Goal: Task Accomplishment & Management: Complete application form

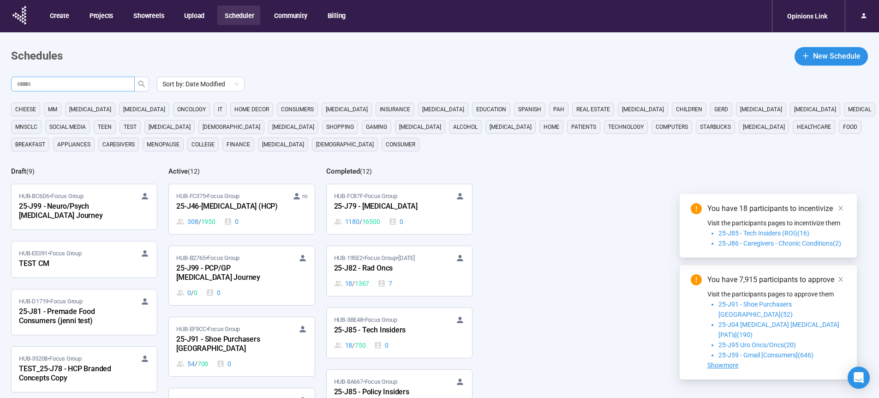
click at [112, 87] on input "text" at bounding box center [69, 84] width 105 height 10
type input "******"
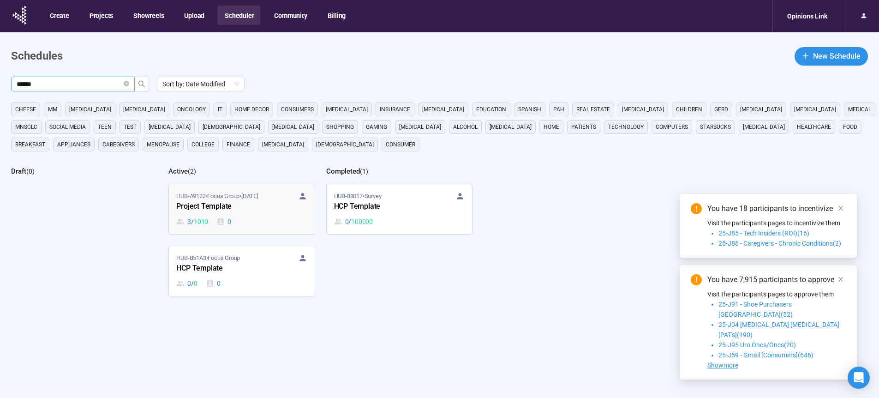
click at [222, 208] on div "Project Template" at bounding box center [227, 207] width 102 height 12
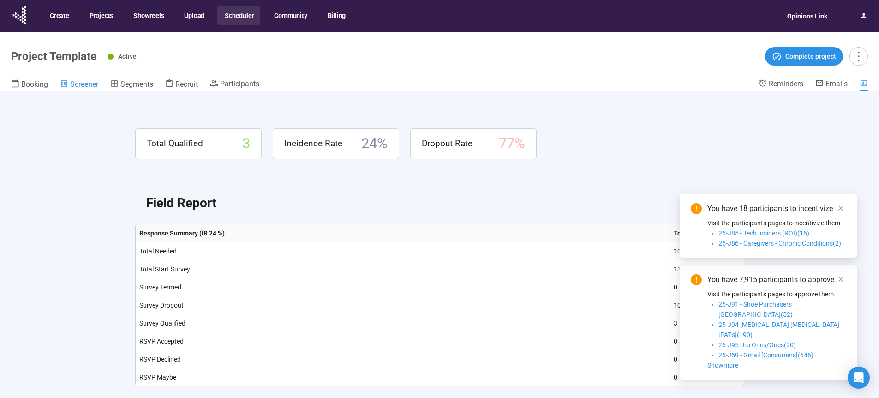
click at [91, 86] on span "Screener" at bounding box center [84, 84] width 28 height 9
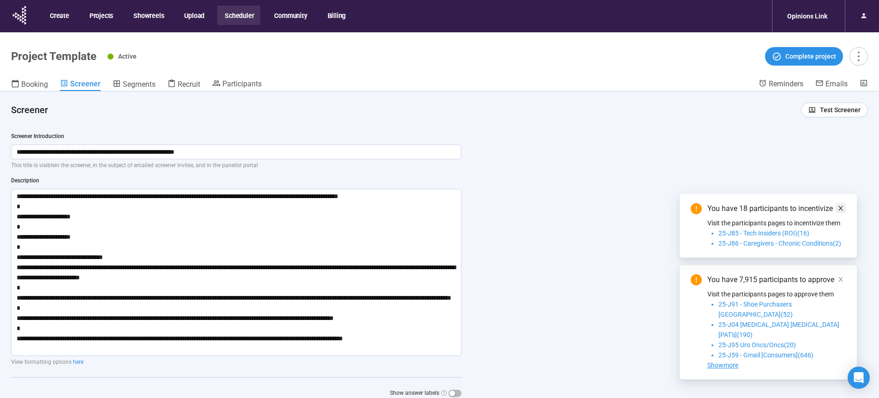
click at [842, 210] on icon "close" at bounding box center [841, 208] width 5 height 5
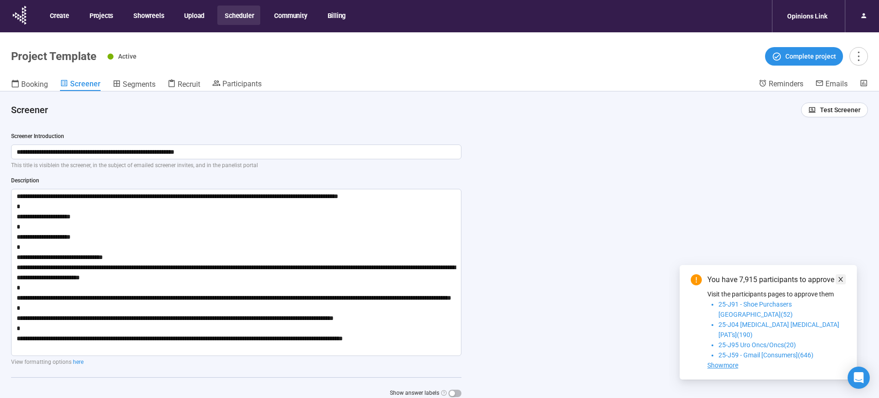
click at [841, 282] on icon "close" at bounding box center [841, 279] width 5 height 5
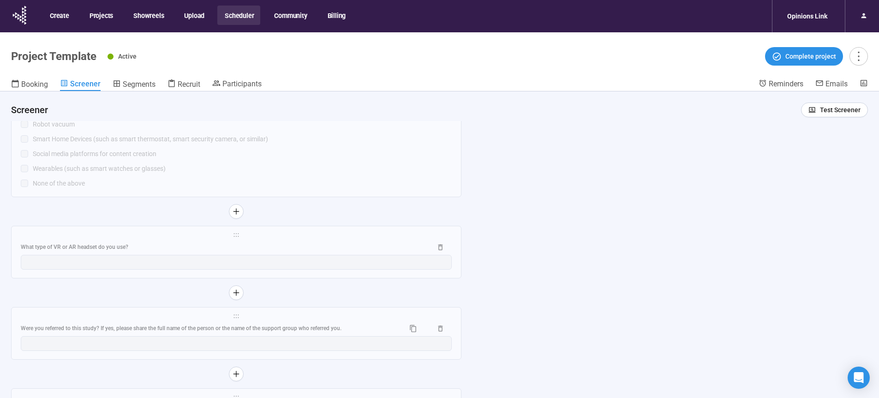
scroll to position [2272, 0]
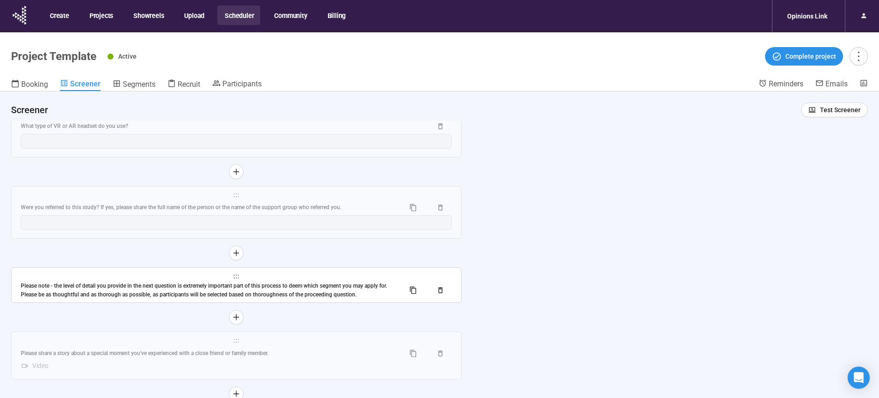
click at [250, 294] on div "Please note - the level of detail you provide in the next question is extremely…" at bounding box center [209, 291] width 377 height 18
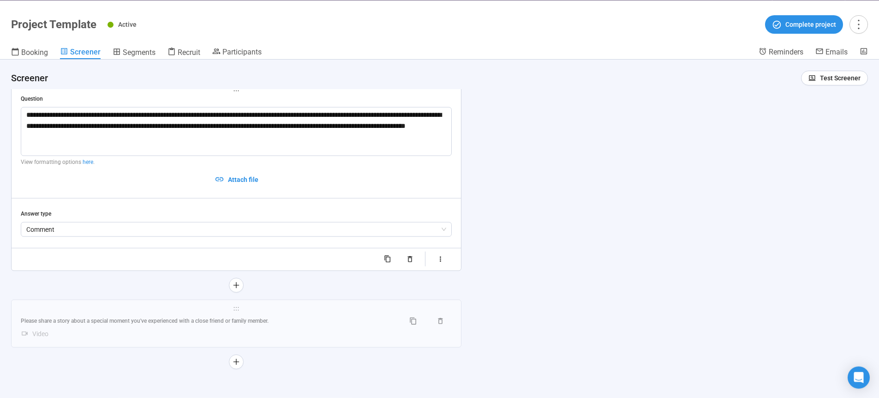
scroll to position [32, 0]
click at [638, 275] on div "**********" at bounding box center [439, 228] width 879 height 339
drag, startPoint x: 768, startPoint y: 47, endPoint x: 770, endPoint y: 52, distance: 5.6
click at [769, 47] on div "Reminders" at bounding box center [781, 51] width 45 height 9
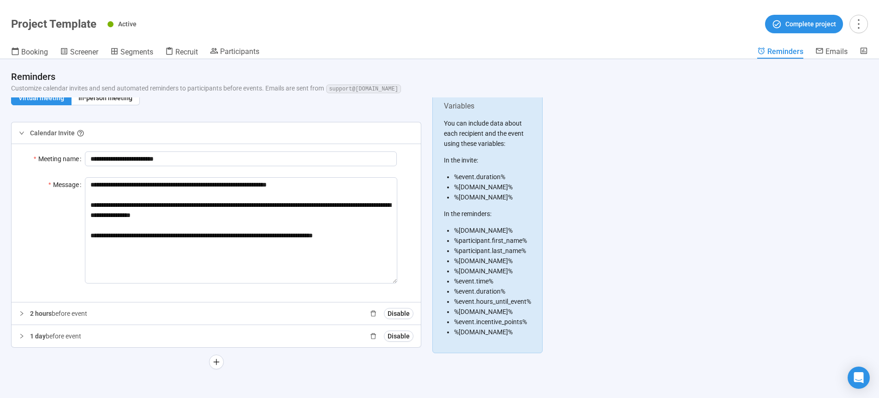
scroll to position [18, 0]
click at [276, 312] on div "2 hours before event Disable" at bounding box center [222, 312] width 384 height 11
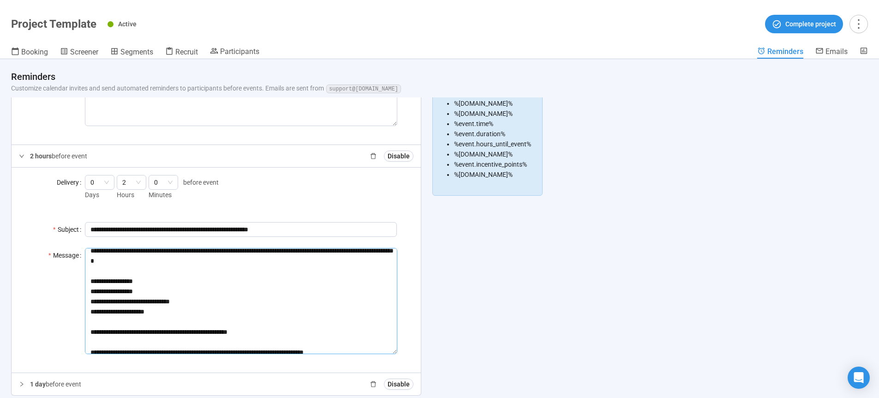
scroll to position [78, 0]
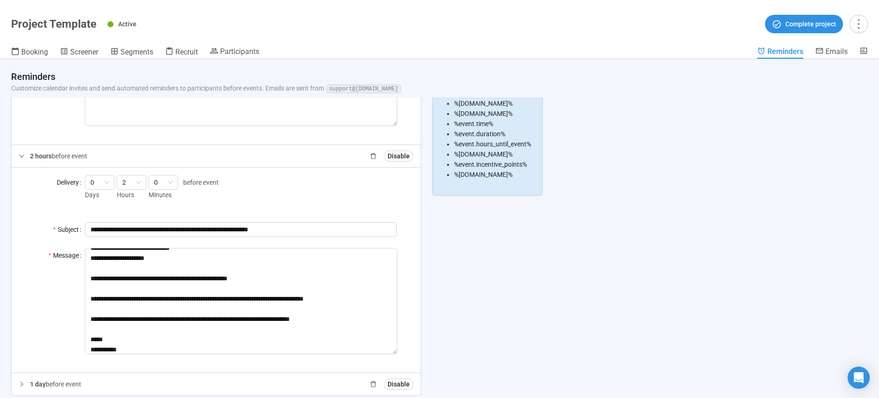
click at [155, 391] on div "1 day before event Disable" at bounding box center [216, 384] width 409 height 22
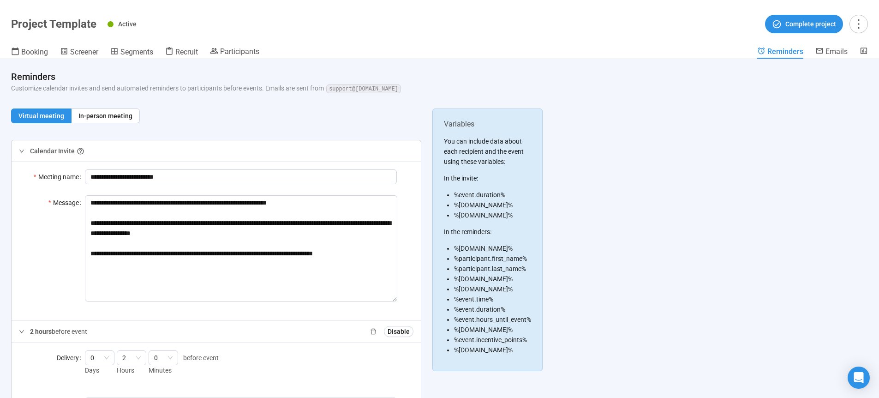
scroll to position [0, 0]
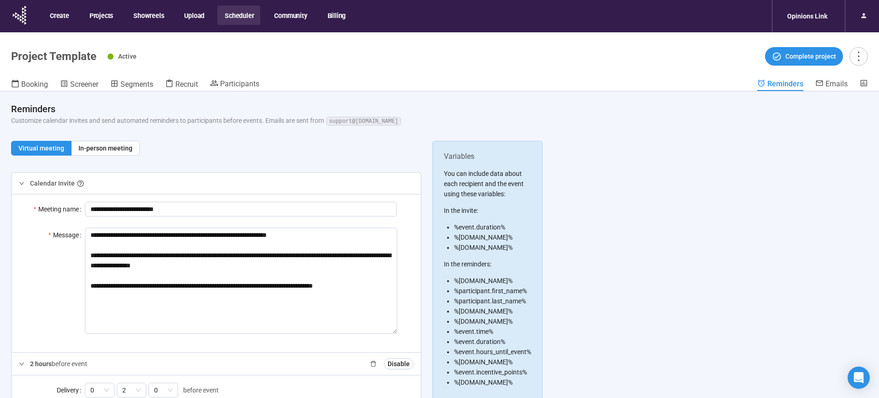
click at [693, 256] on div "**********" at bounding box center [439, 260] width 879 height 339
click at [85, 82] on span "Screener" at bounding box center [84, 84] width 28 height 9
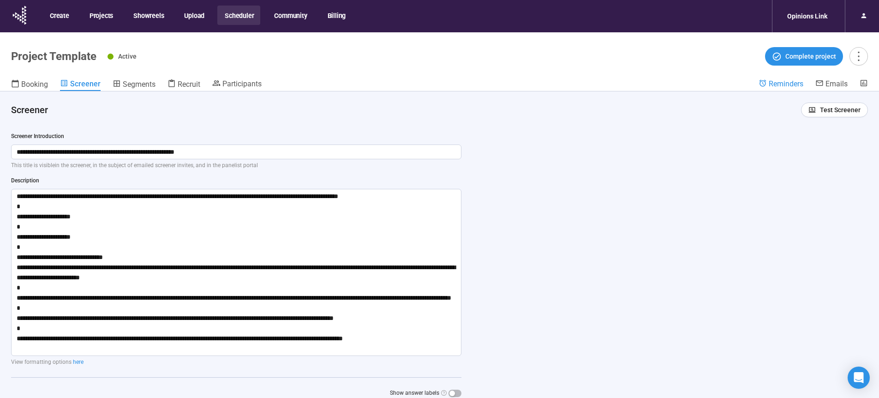
click at [777, 89] on link "Reminders" at bounding box center [781, 84] width 45 height 11
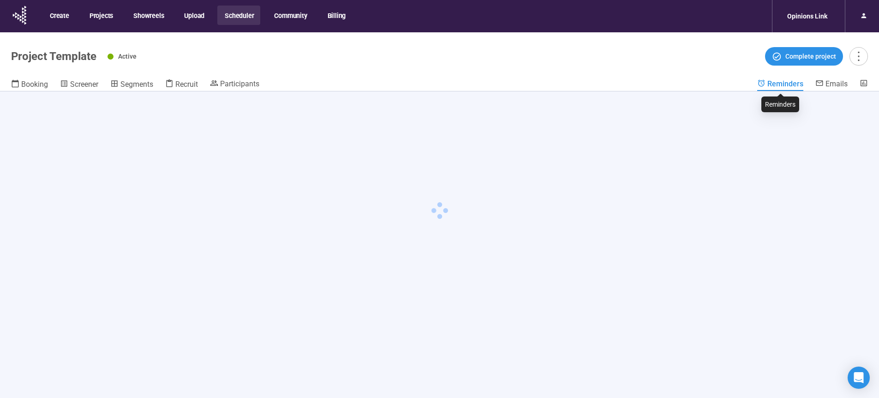
click at [779, 84] on span "Reminders" at bounding box center [786, 83] width 36 height 9
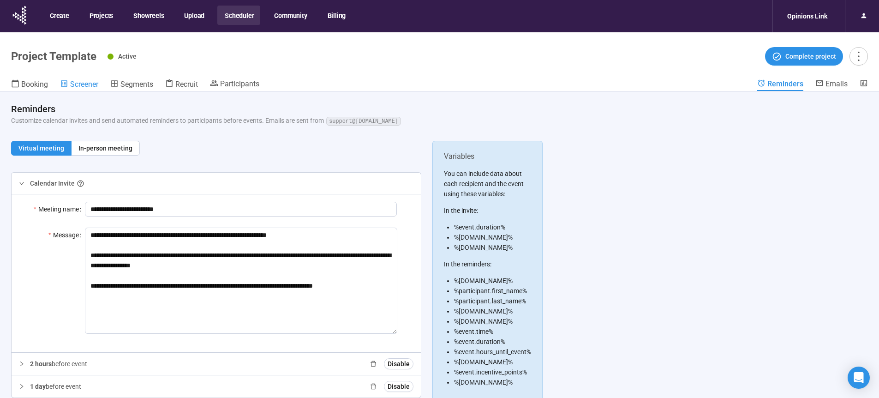
click at [83, 84] on span "Screener" at bounding box center [84, 84] width 28 height 9
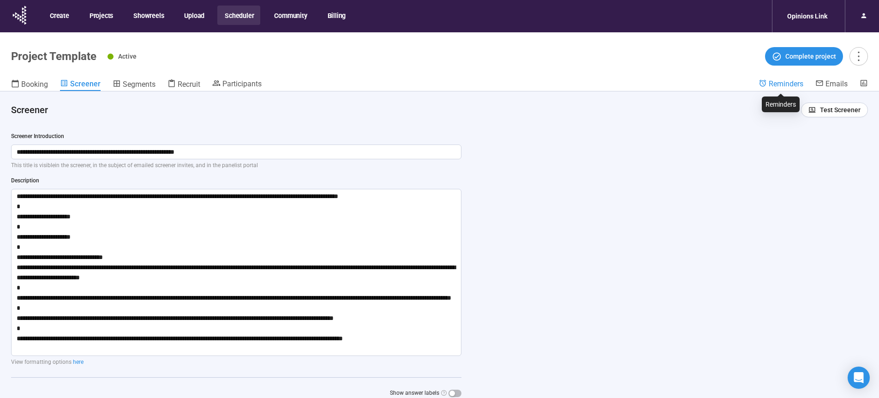
click at [785, 85] on span "Reminders" at bounding box center [786, 83] width 35 height 9
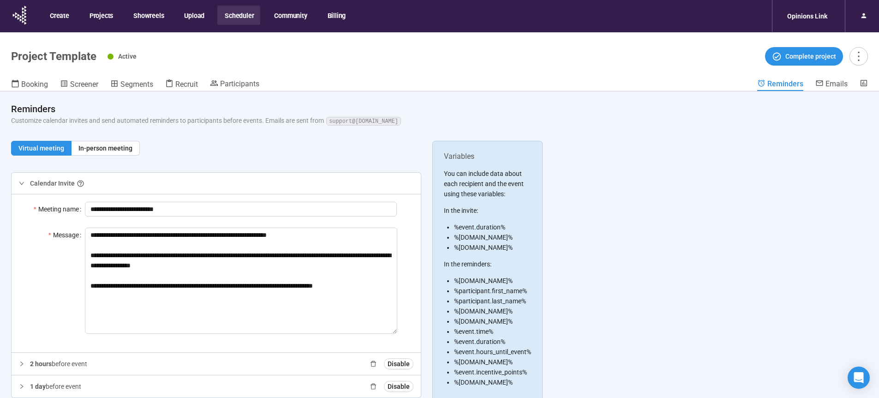
click at [630, 95] on header "Reminders Customize calendar invites and send automated reminders to participan…" at bounding box center [439, 110] width 879 height 38
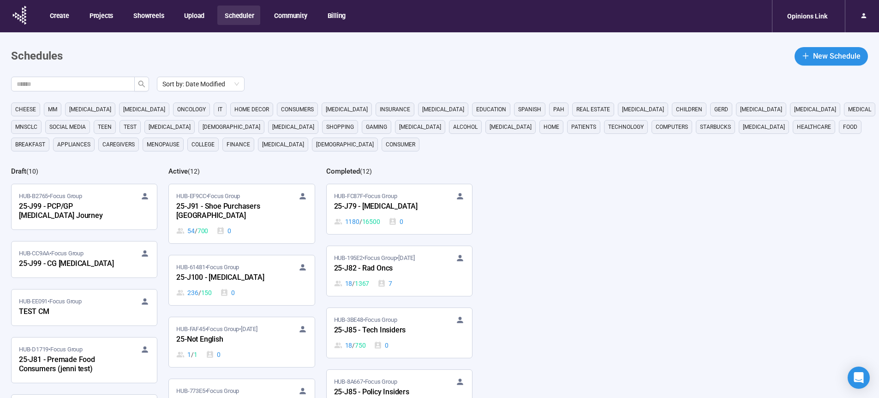
click at [607, 231] on div "Sort by: Date Modified cheese MM [MEDICAL_DATA] [MEDICAL_DATA] oncology it home…" at bounding box center [445, 276] width 868 height 398
click at [94, 81] on input "text" at bounding box center [69, 84] width 105 height 10
type input "********"
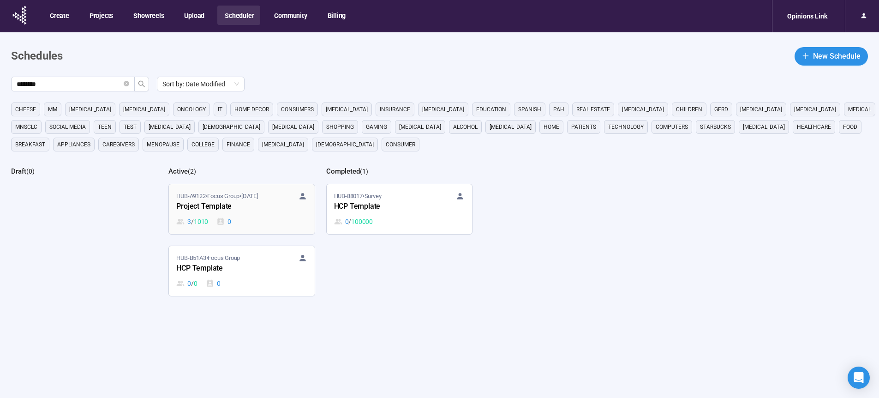
click at [206, 207] on div "Project Template" at bounding box center [227, 207] width 102 height 12
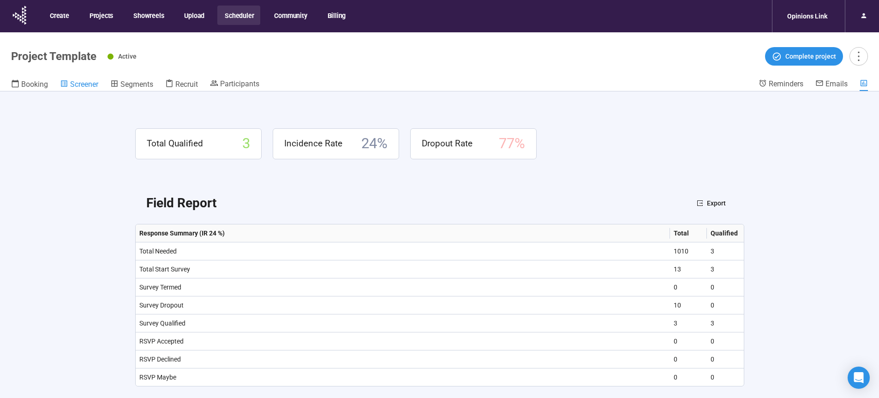
click at [84, 86] on span "Screener" at bounding box center [84, 84] width 28 height 9
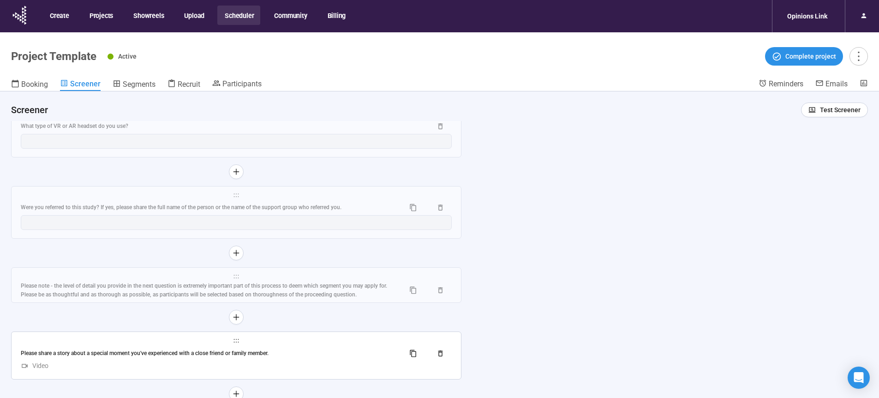
scroll to position [32, 0]
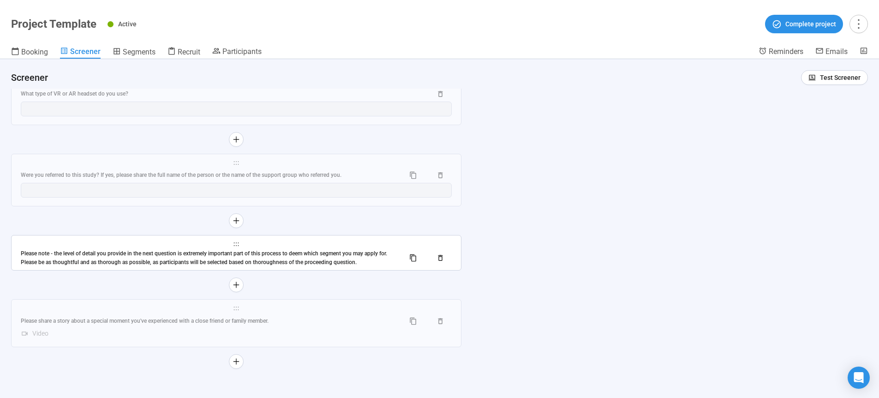
click at [297, 255] on div "Please note - the level of detail you provide in the next question is extremely…" at bounding box center [209, 258] width 377 height 18
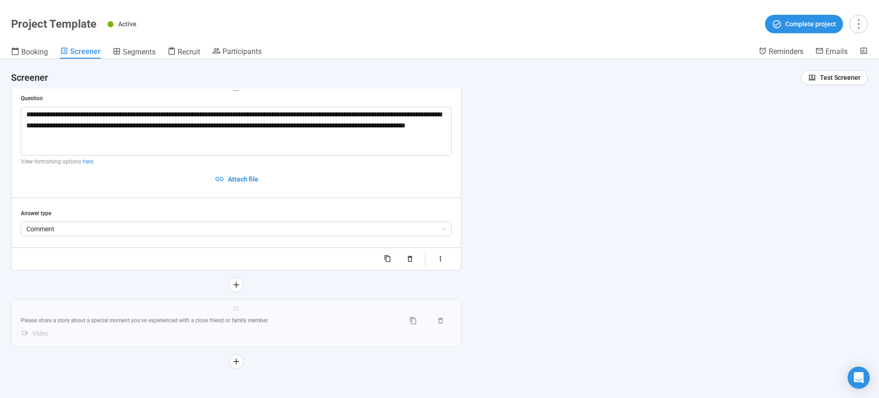
scroll to position [2254, 0]
